Goal: Task Accomplishment & Management: Manage account settings

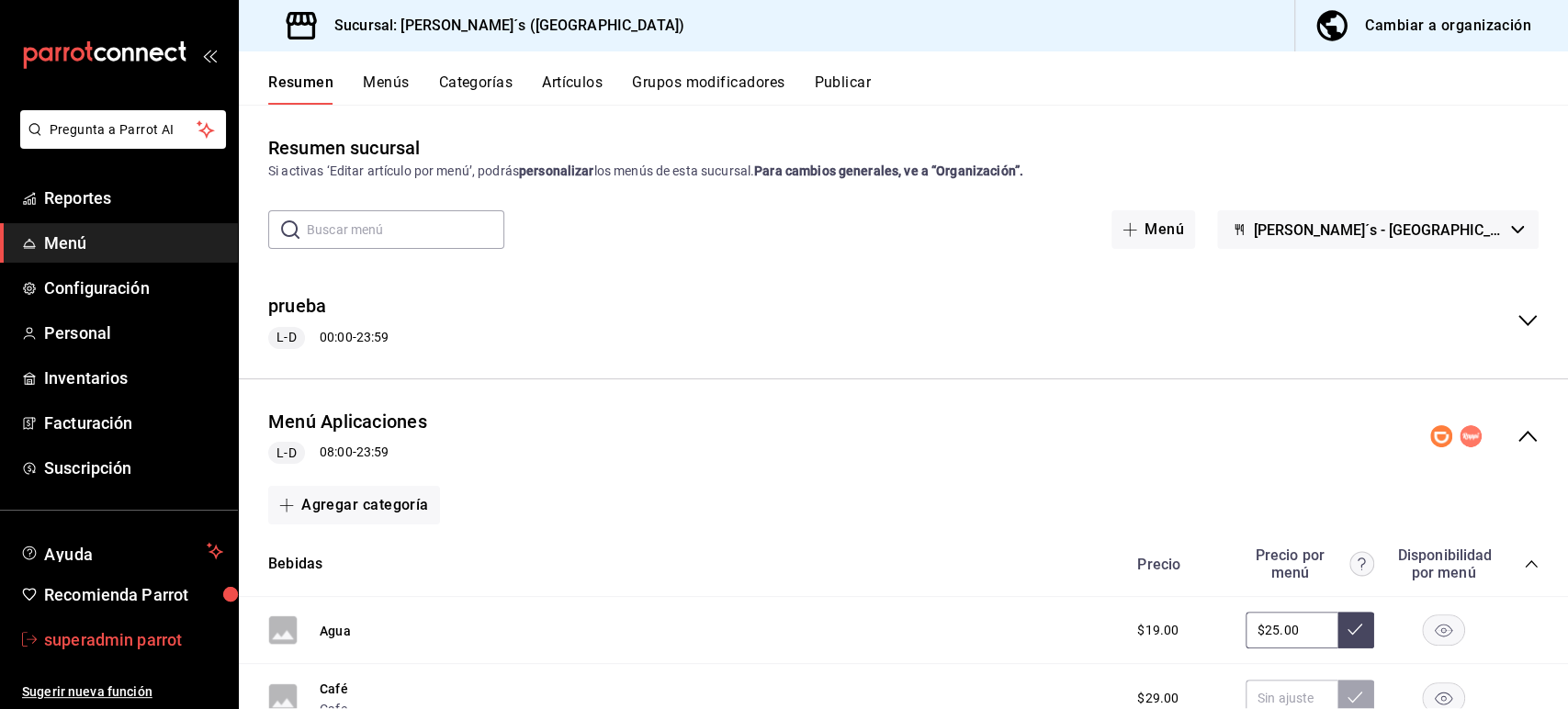
click at [120, 632] on span "superadmin parrot" at bounding box center [134, 640] width 179 height 25
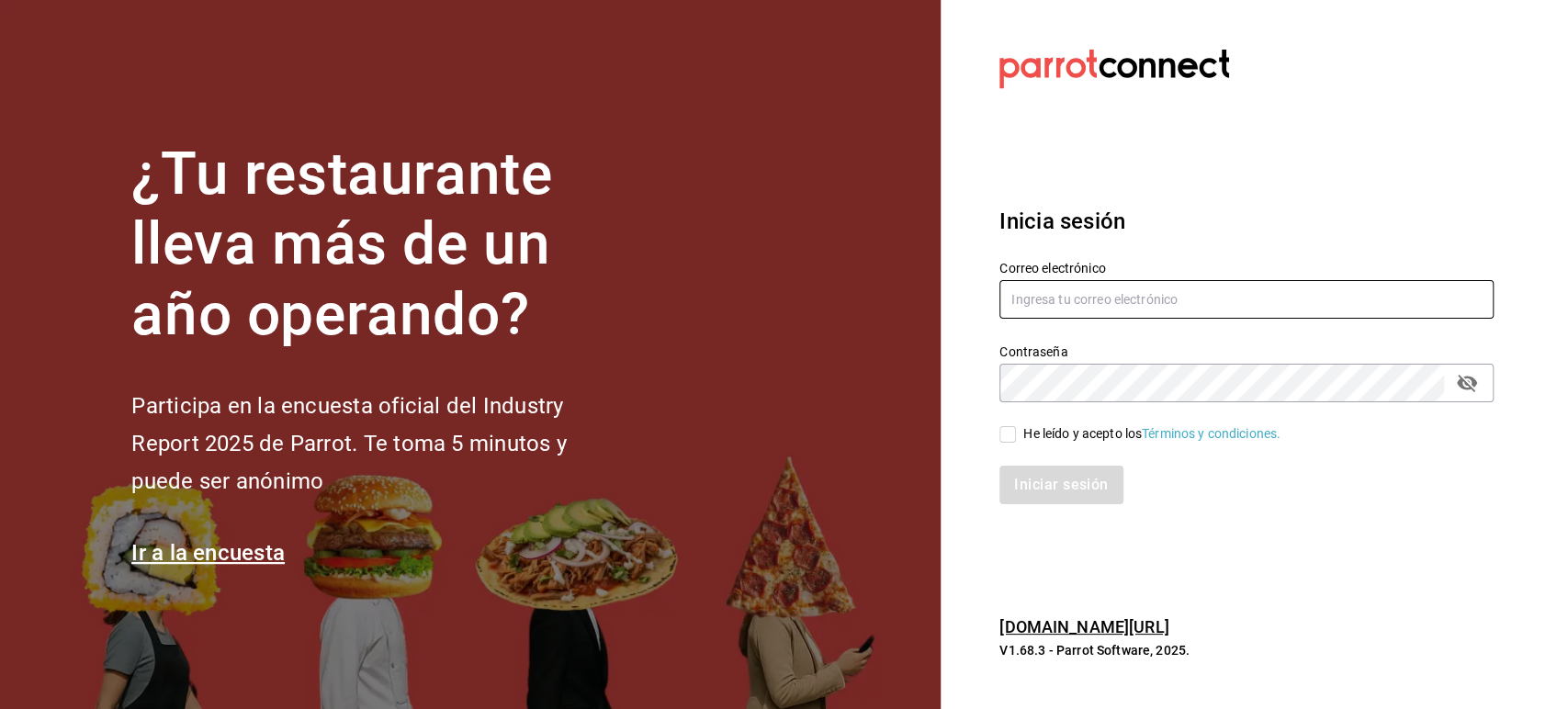
click at [1091, 310] on input "text" at bounding box center [1246, 299] width 494 height 39
paste input "[EMAIL_ADDRESS][DOMAIN_NAME]"
type input "[EMAIL_ADDRESS][DOMAIN_NAME]"
click at [1013, 440] on input "He leído y acepto los Términos y condiciones." at bounding box center [1007, 434] width 16 height 16
checkbox input "true"
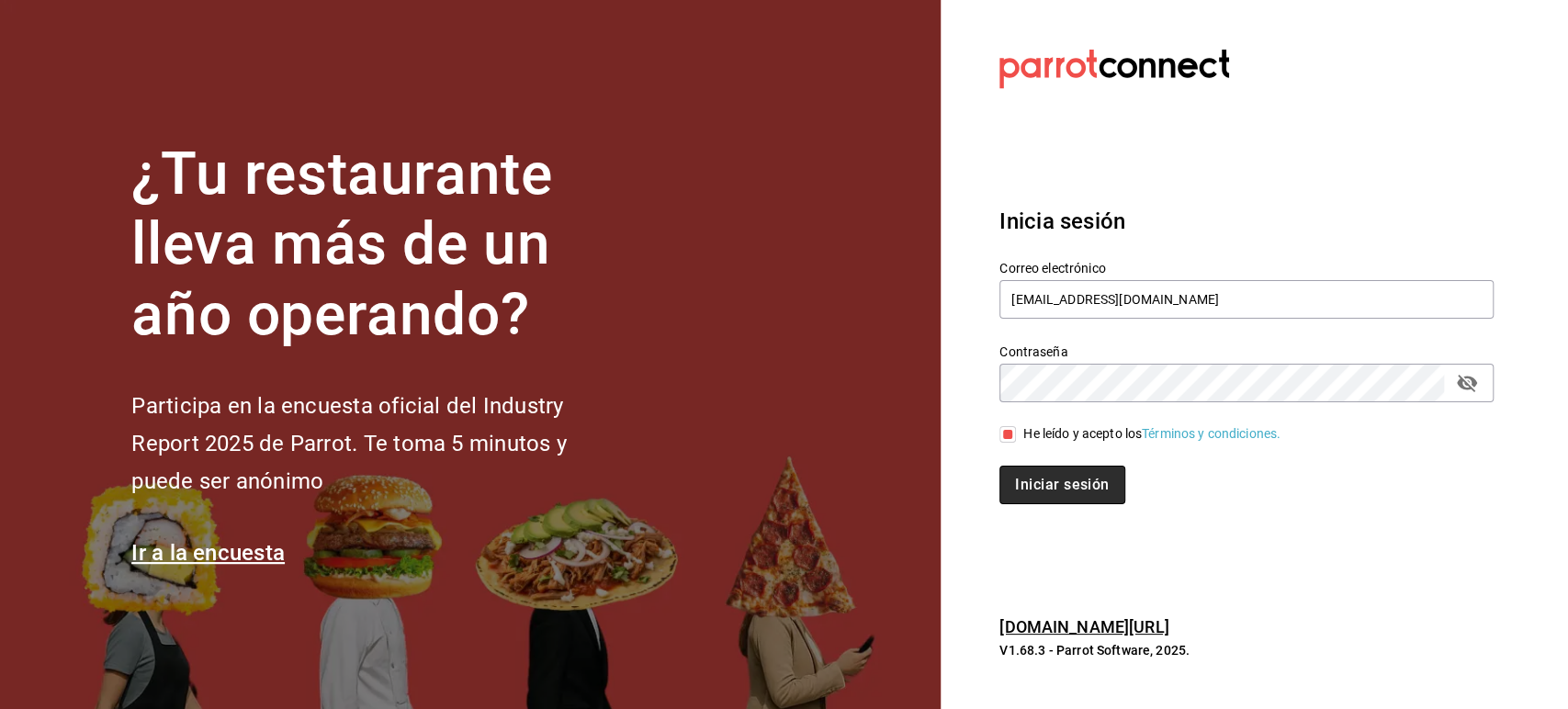
click at [1033, 480] on button "Iniciar sesión" at bounding box center [1061, 485] width 125 height 39
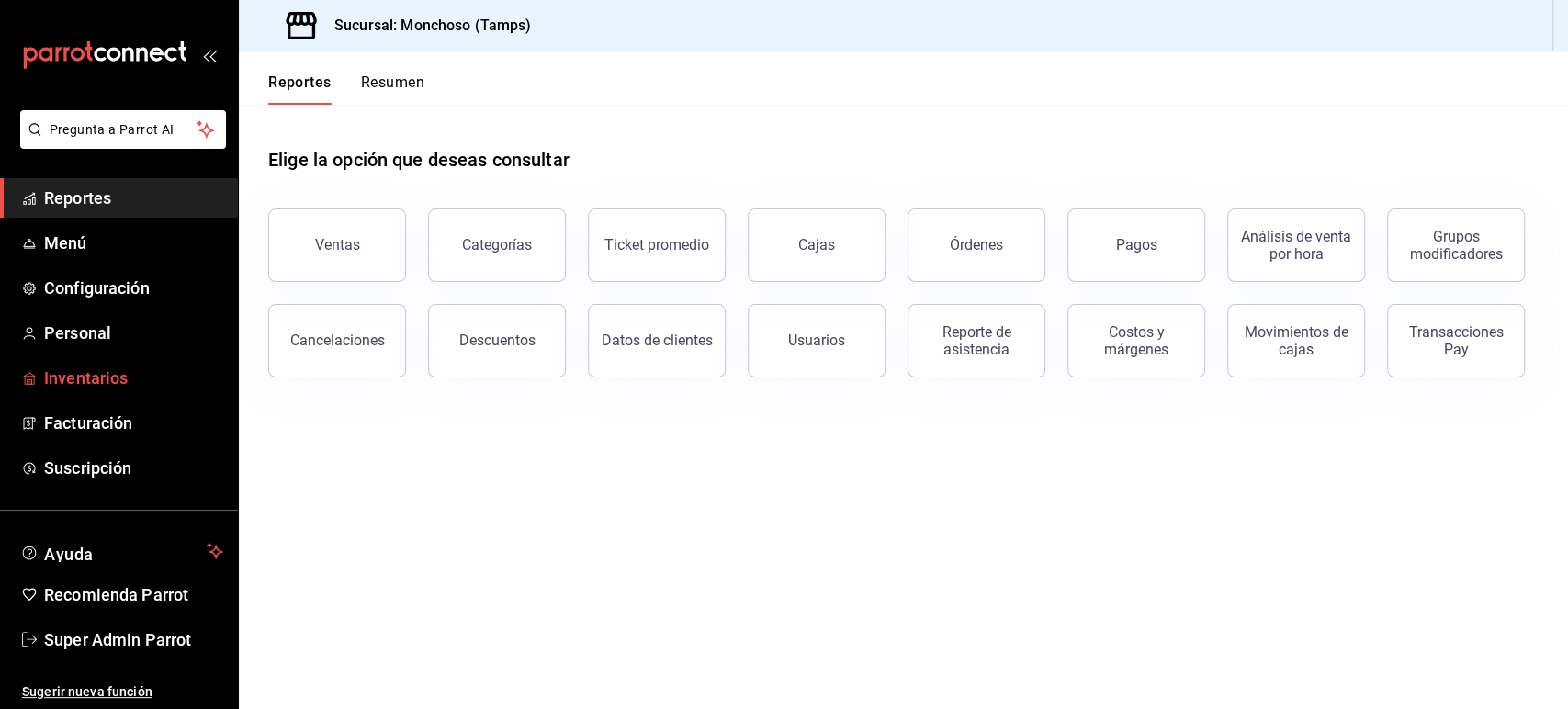
click at [94, 381] on span "Inventarios" at bounding box center [134, 378] width 179 height 25
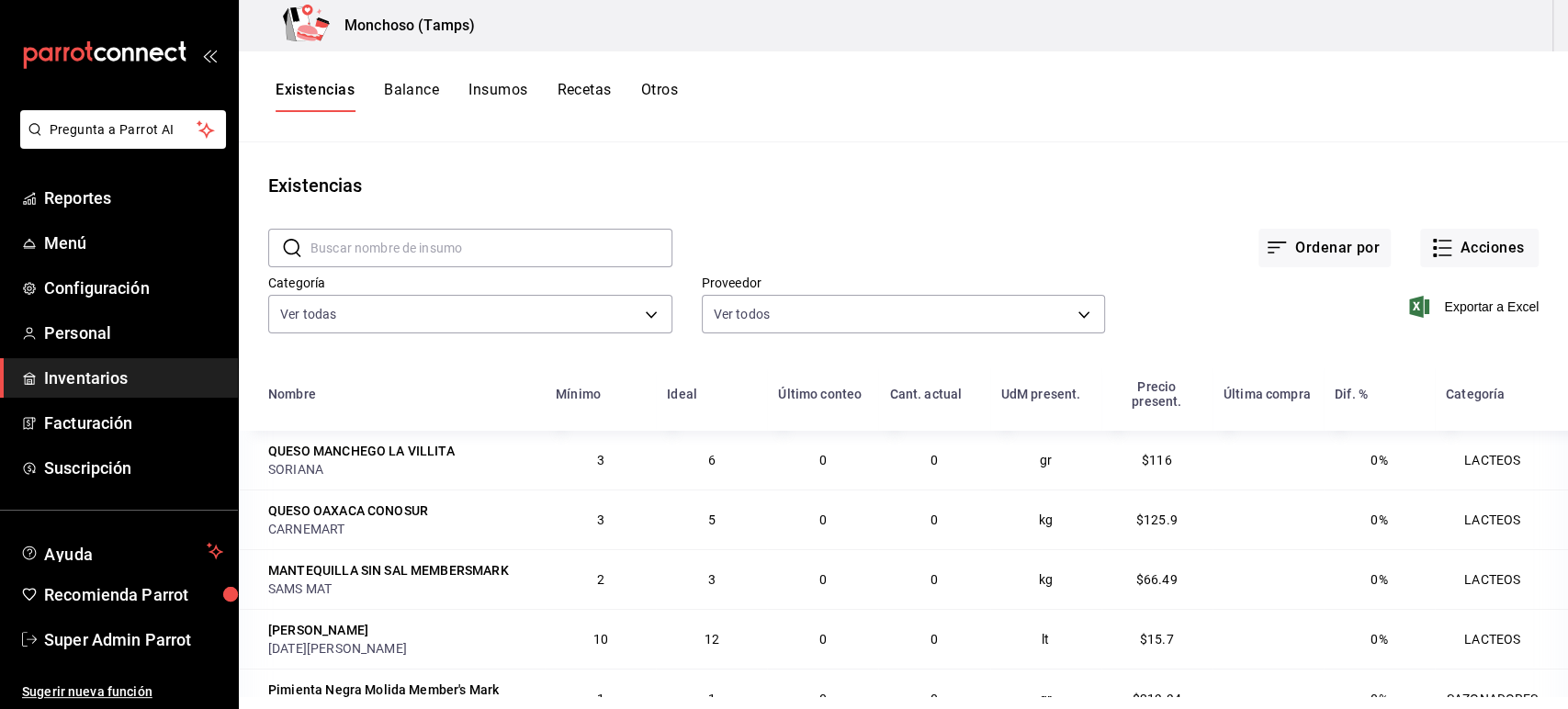
click at [483, 77] on div "Existencias Balance Insumos Recetas Otros" at bounding box center [904, 97] width 1329 height 91
click at [505, 98] on button "Insumos" at bounding box center [498, 96] width 59 height 31
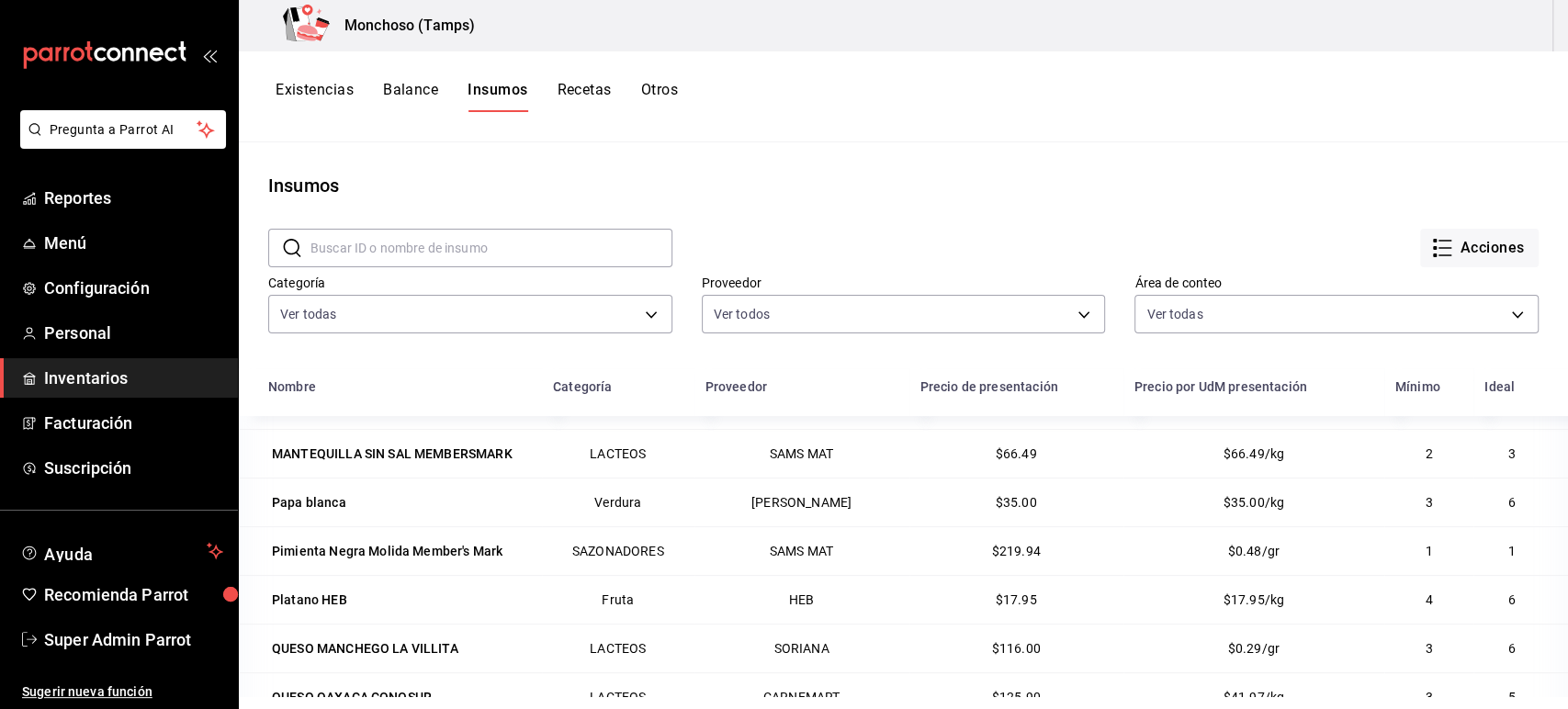
scroll to position [226, 0]
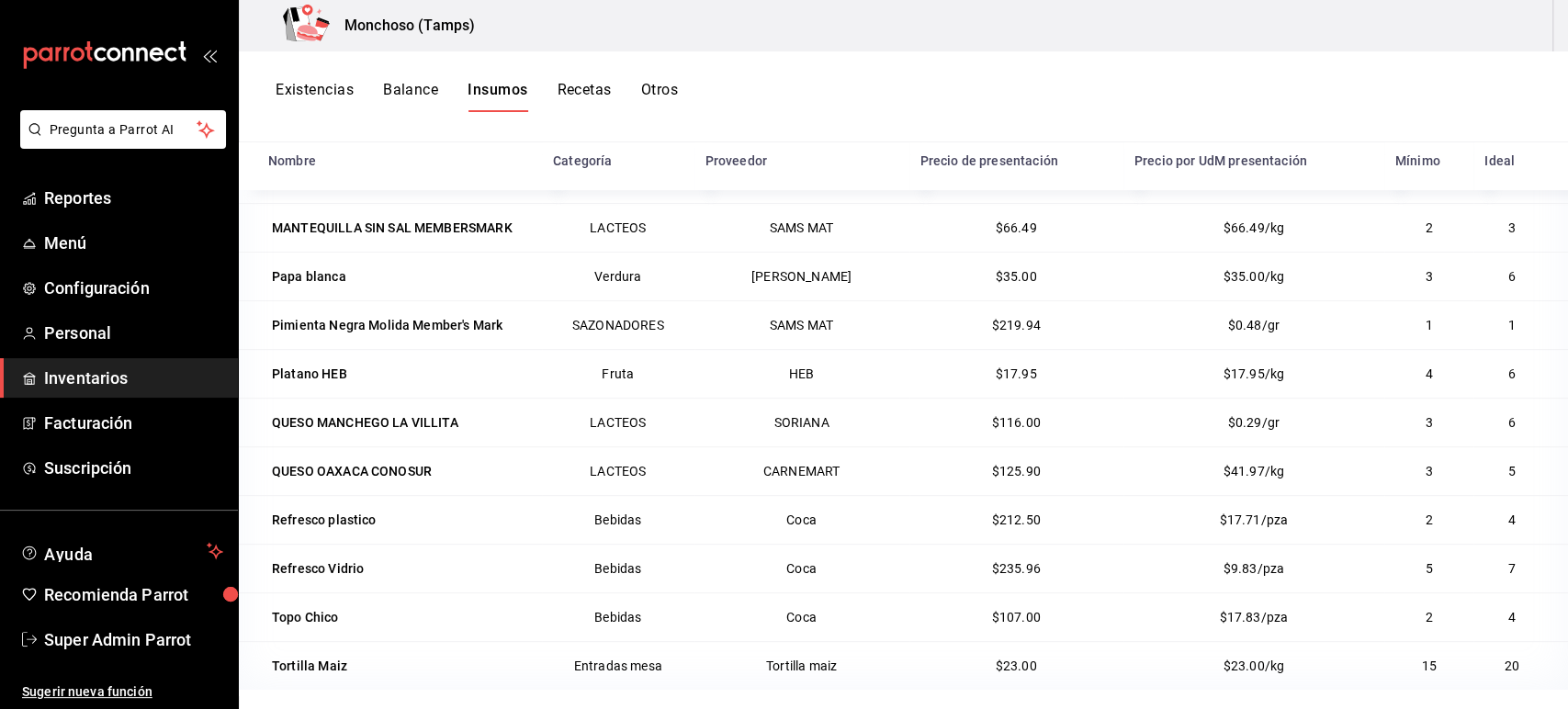
click at [1392, 46] on div "Monchoso (Tamps)" at bounding box center [904, 25] width 1329 height 51
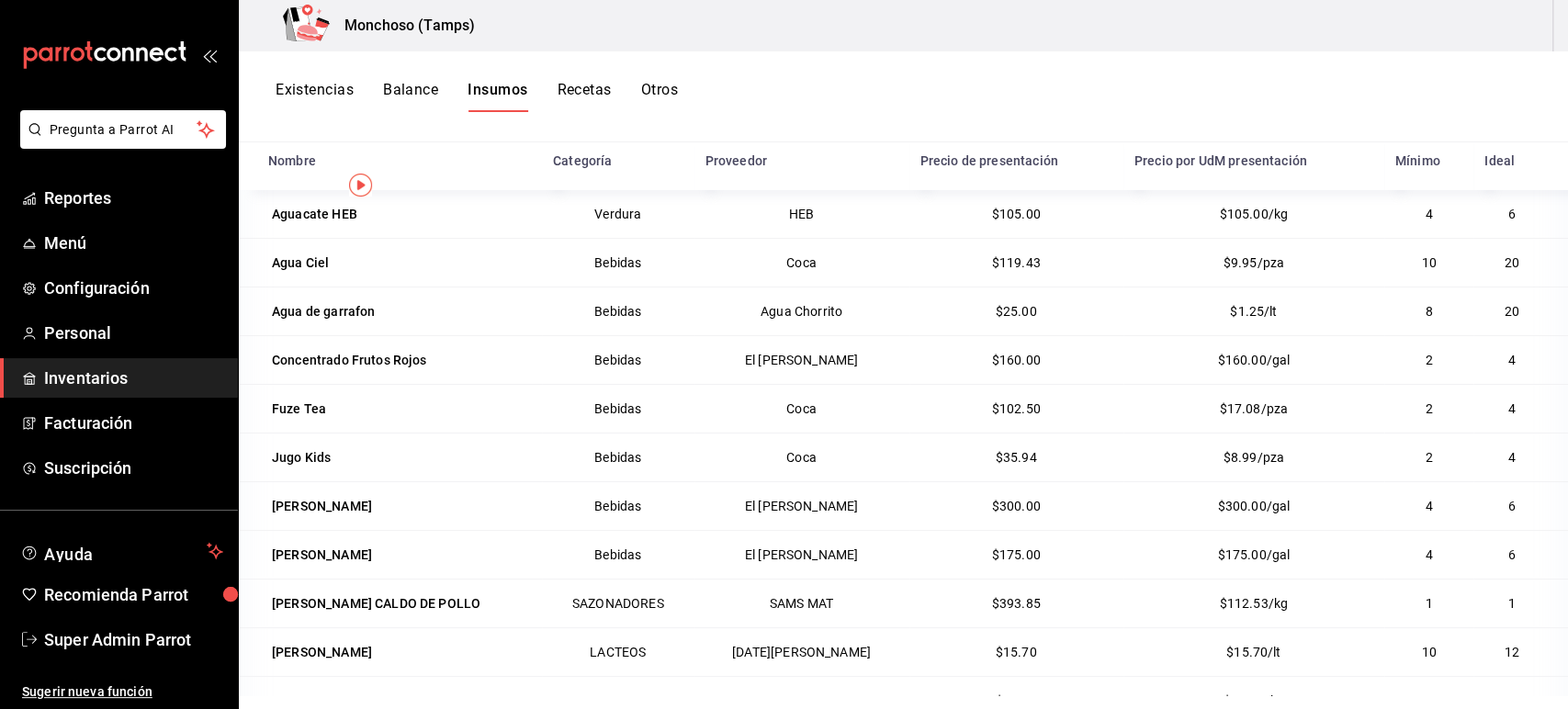
scroll to position [0, 0]
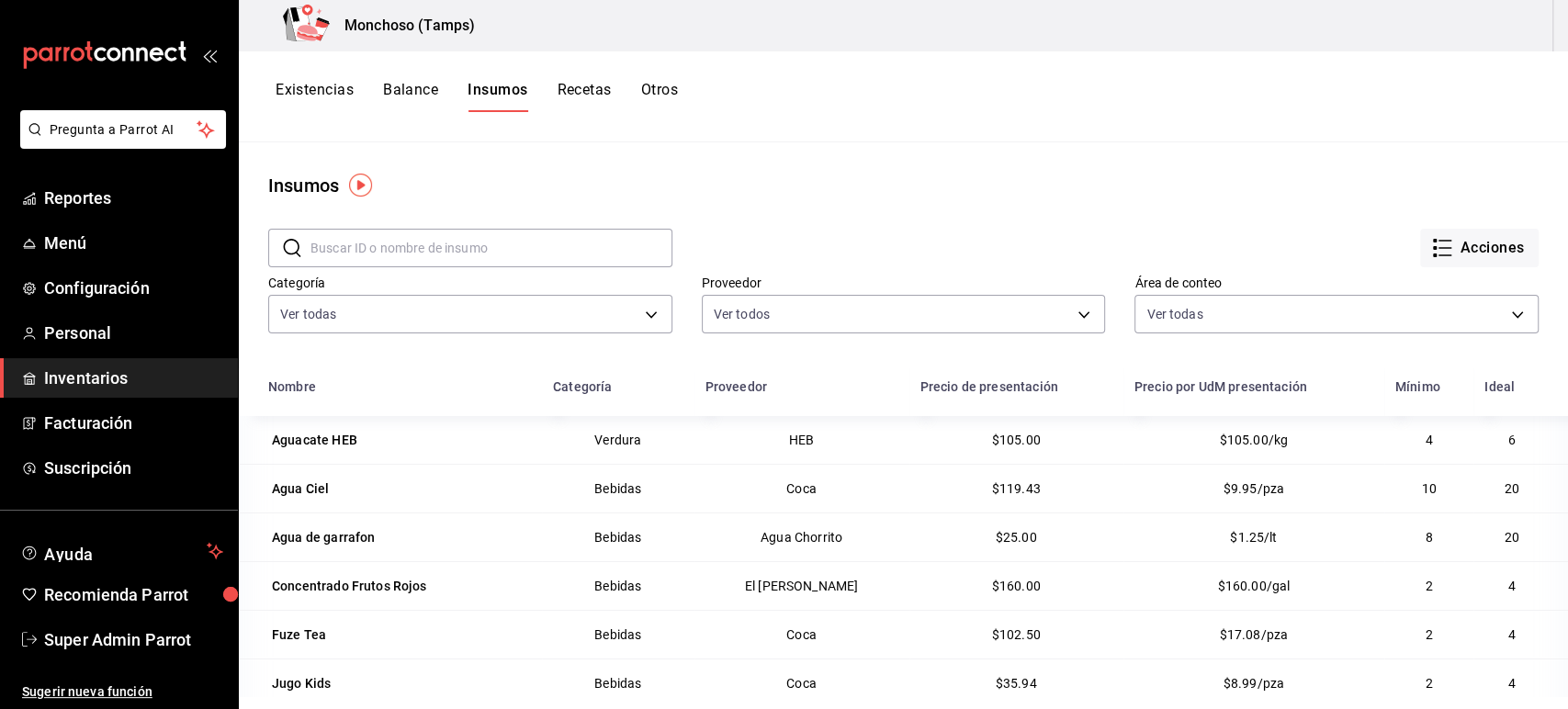
click at [1409, 79] on div "Existencias Balance Insumos Recetas Otros" at bounding box center [904, 97] width 1329 height 91
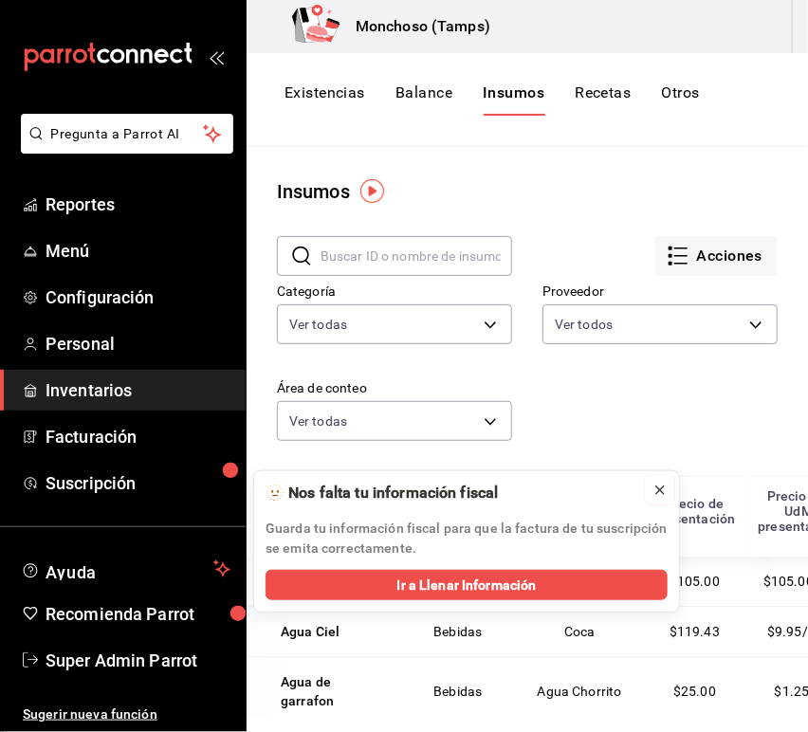
click at [665, 495] on icon at bounding box center [660, 490] width 15 height 15
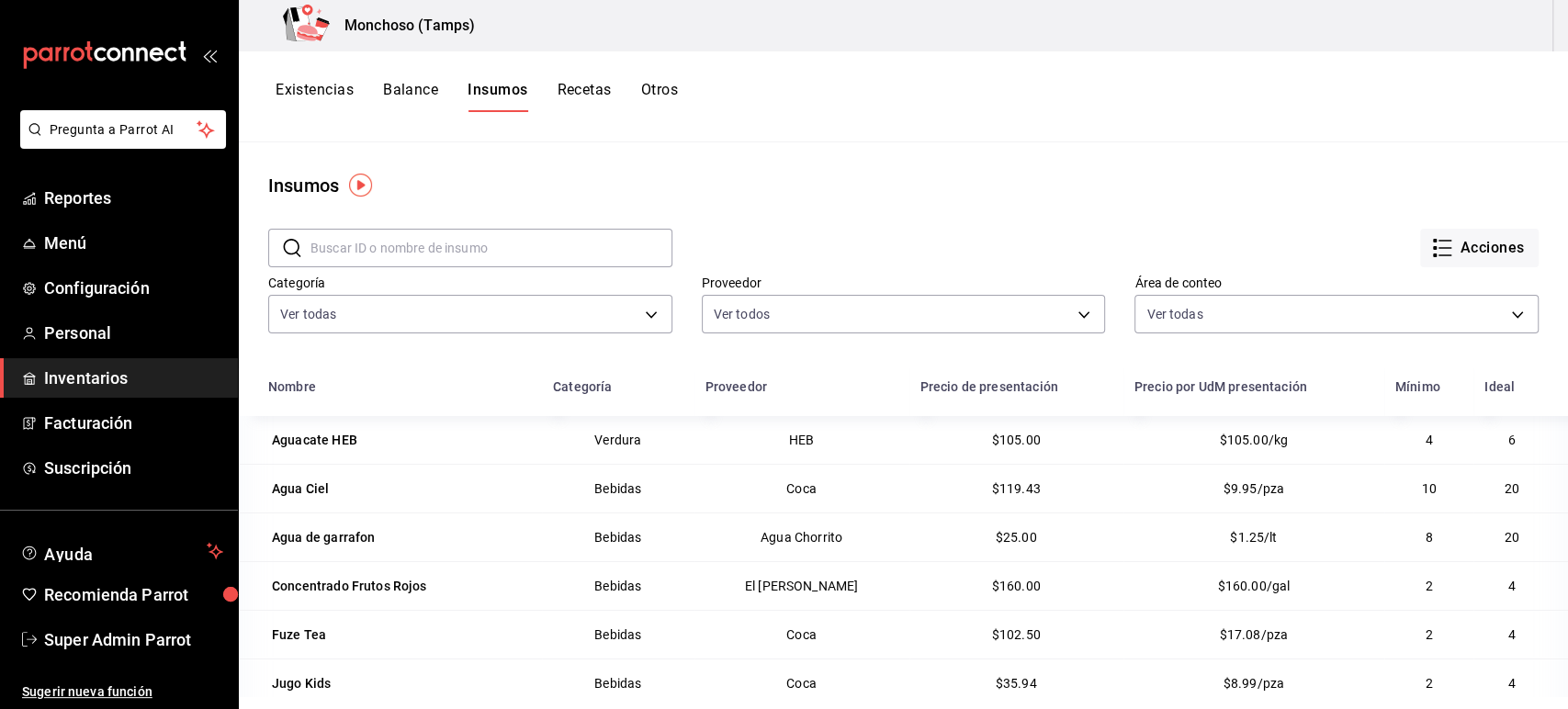
click at [393, 20] on h3 "Monchoso (Tamps)" at bounding box center [402, 25] width 145 height 22
